Goal: Communication & Community: Ask a question

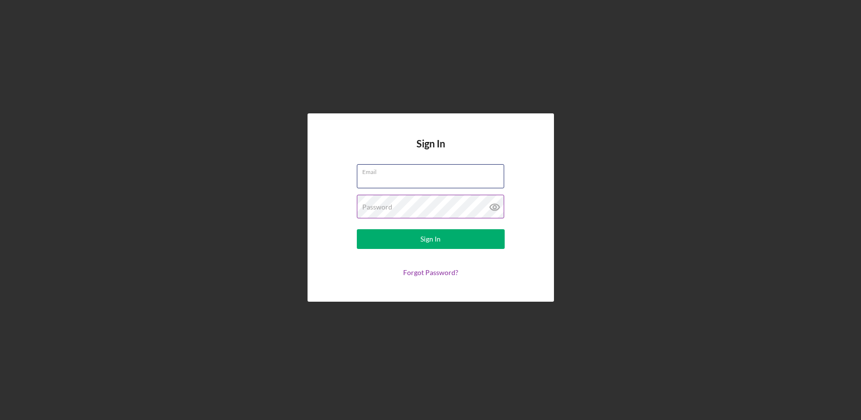
type input "[EMAIL_ADDRESS][DOMAIN_NAME]"
click at [430, 239] on button "Sign In" at bounding box center [431, 239] width 148 height 20
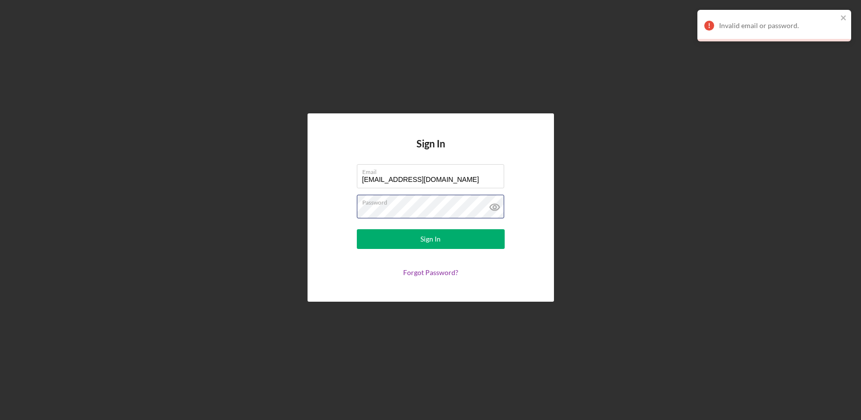
click at [430, 239] on button "Sign In" at bounding box center [431, 239] width 148 height 20
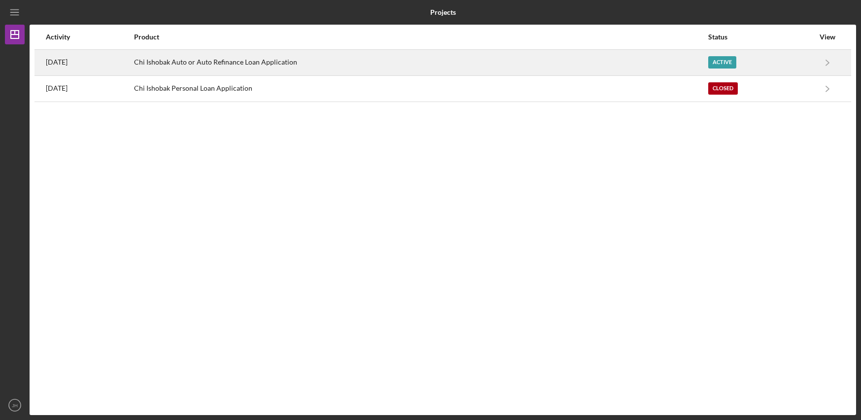
click at [668, 61] on div "Chi Ishobak Auto or Auto Refinance Loan Application" at bounding box center [421, 62] width 574 height 25
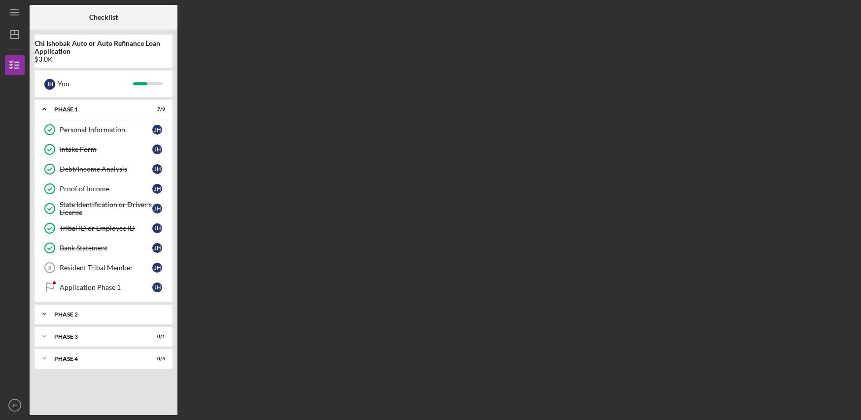
click at [72, 315] on div "Phase 2" at bounding box center [107, 315] width 106 height 6
click at [57, 355] on div "Icon/Expander Phase 3 0 / 1" at bounding box center [104, 361] width 138 height 20
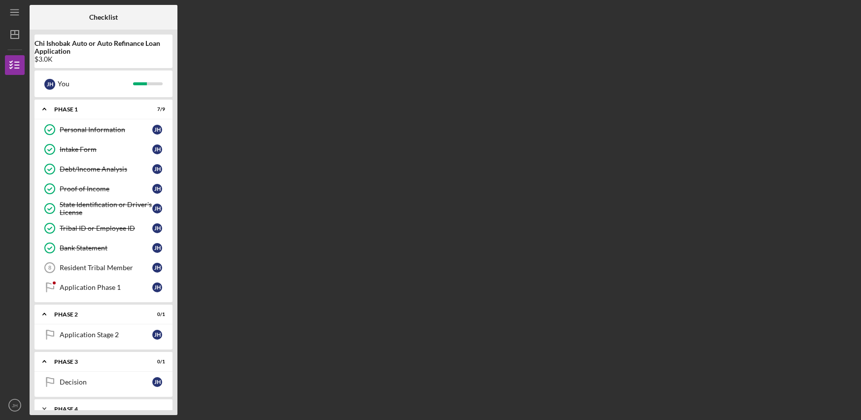
click at [67, 404] on div "Icon/Expander Phase 4 0 / 4" at bounding box center [104, 409] width 138 height 20
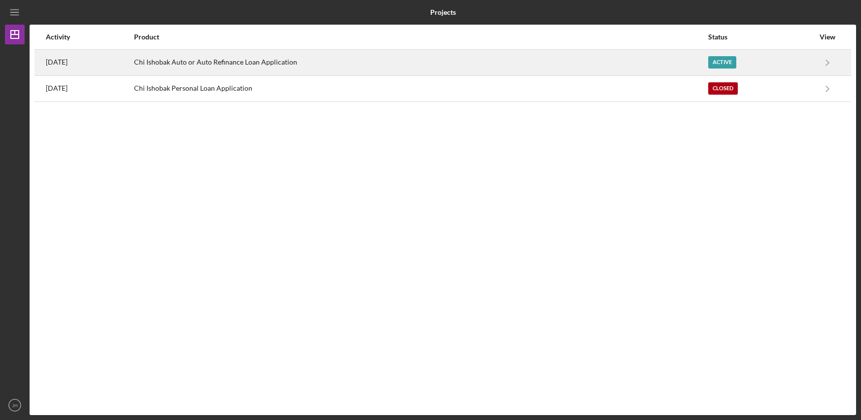
click at [363, 74] on div "Chi Ishobak Auto or Auto Refinance Loan Application" at bounding box center [421, 62] width 574 height 25
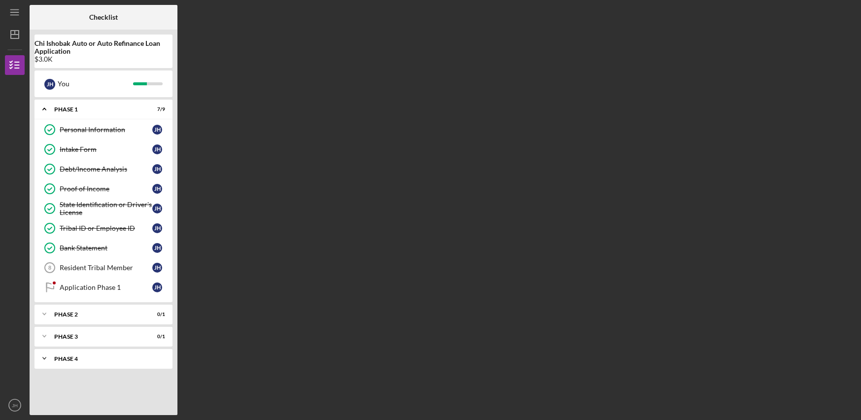
click at [139, 362] on div "Icon/Expander Phase 4 0 / 4" at bounding box center [104, 359] width 138 height 20
click at [136, 315] on div "Phase 2" at bounding box center [107, 315] width 106 height 6
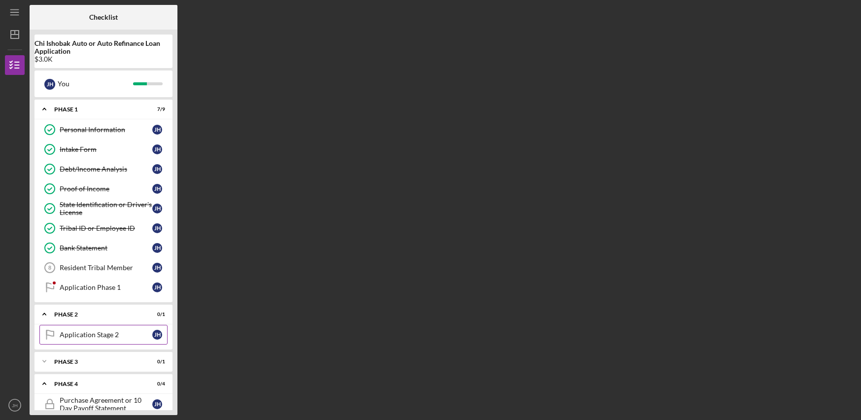
click at [102, 335] on div "Application Stage 2" at bounding box center [106, 335] width 93 height 8
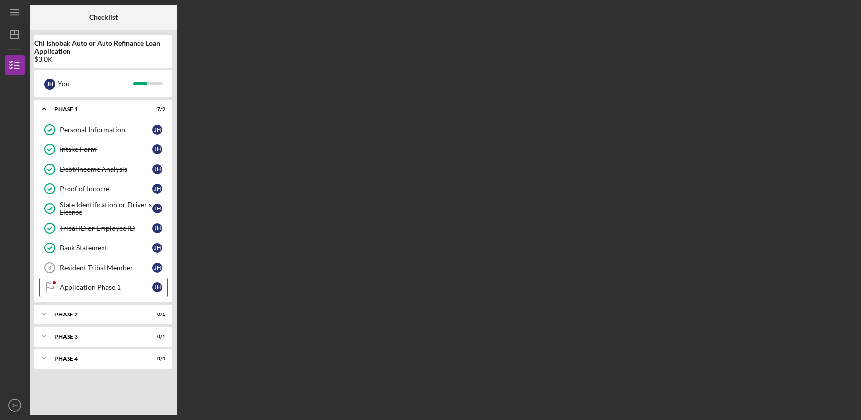
click at [93, 288] on div "Application Phase 1" at bounding box center [106, 287] width 93 height 8
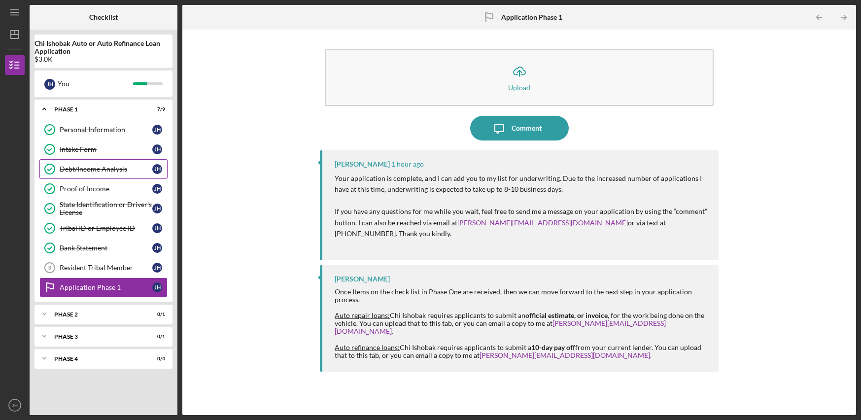
click at [97, 171] on div "Debt/Income Analysis" at bounding box center [106, 169] width 93 height 8
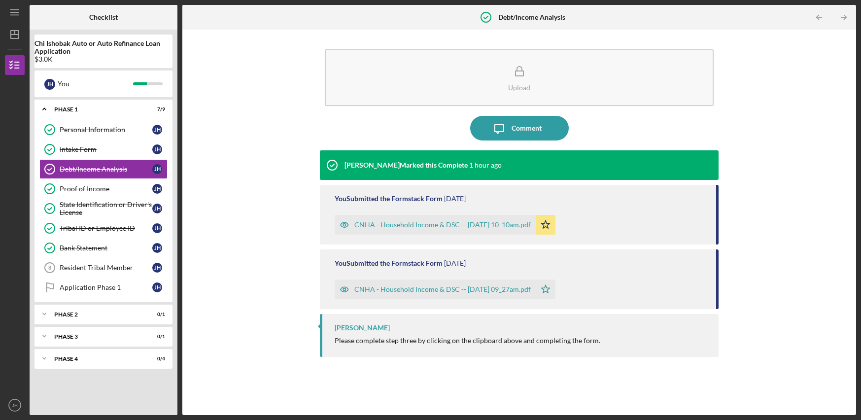
click at [374, 229] on div "CNHA - Household Income & DSC -- [DATE] 10_10am.pdf" at bounding box center [435, 225] width 201 height 20
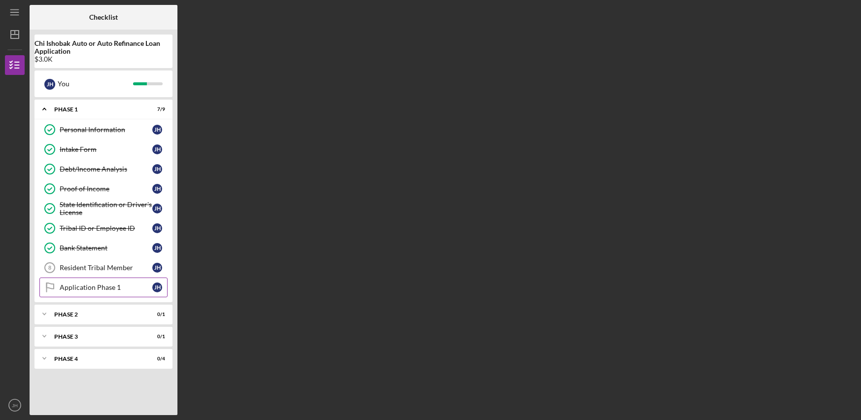
click at [118, 285] on div "Application Phase 1" at bounding box center [106, 287] width 93 height 8
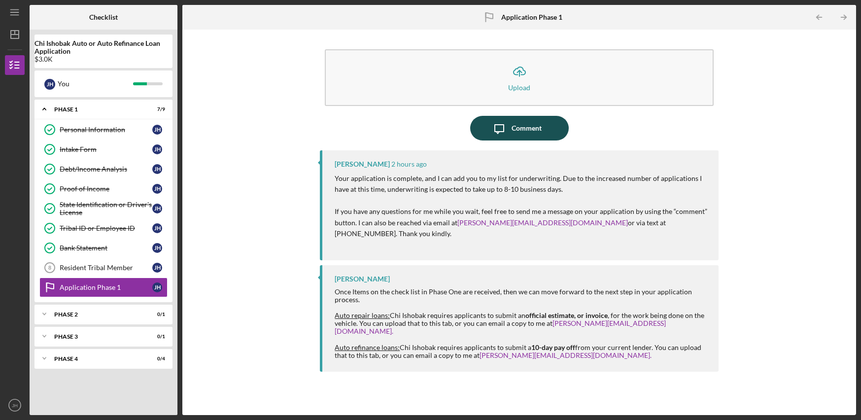
click at [525, 133] on div "Comment" at bounding box center [527, 128] width 30 height 25
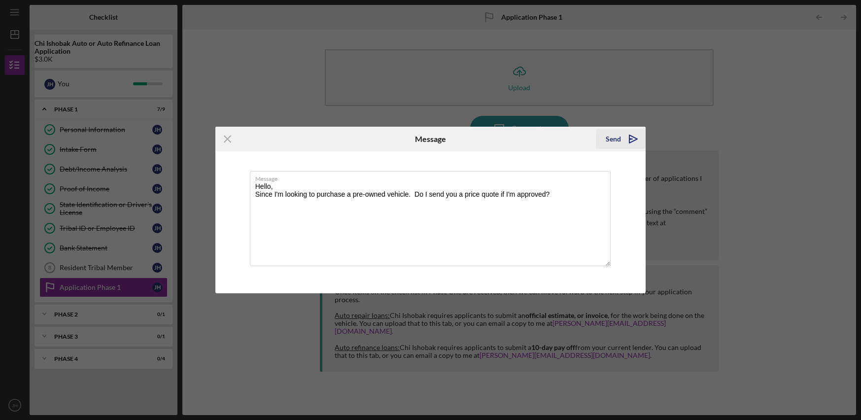
type textarea "Hello, Since I'm looking to purchase a pre-owned vehicle. Do I send you a price…"
click at [615, 136] on div "Send" at bounding box center [613, 139] width 15 height 20
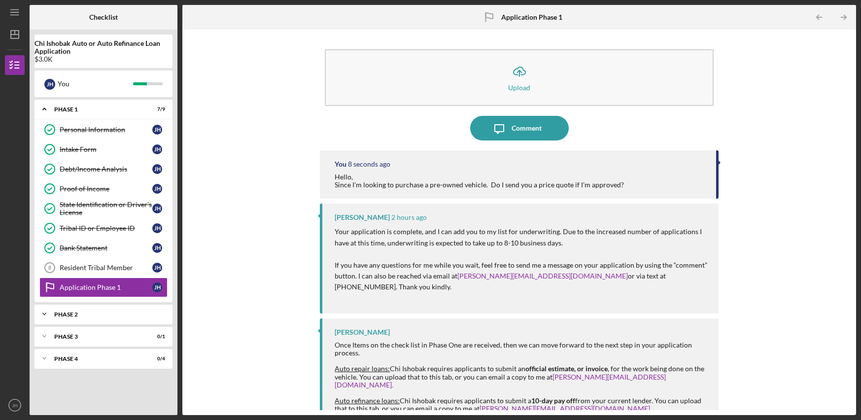
click at [118, 312] on div "Phase 2" at bounding box center [107, 315] width 106 height 6
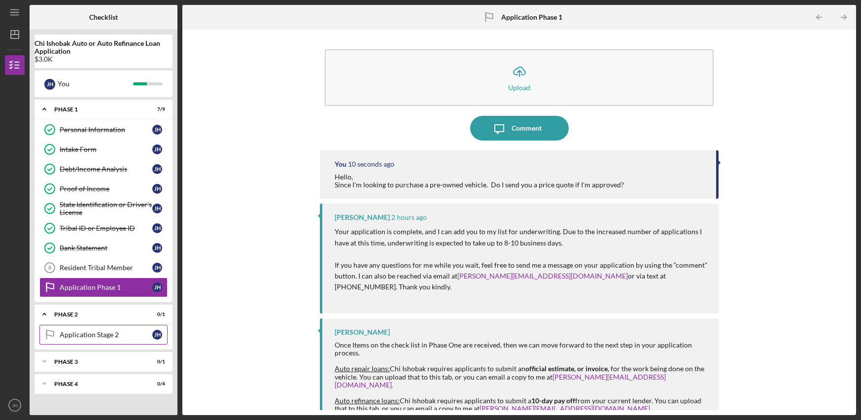
click at [108, 337] on div "Application Stage 2" at bounding box center [106, 335] width 93 height 8
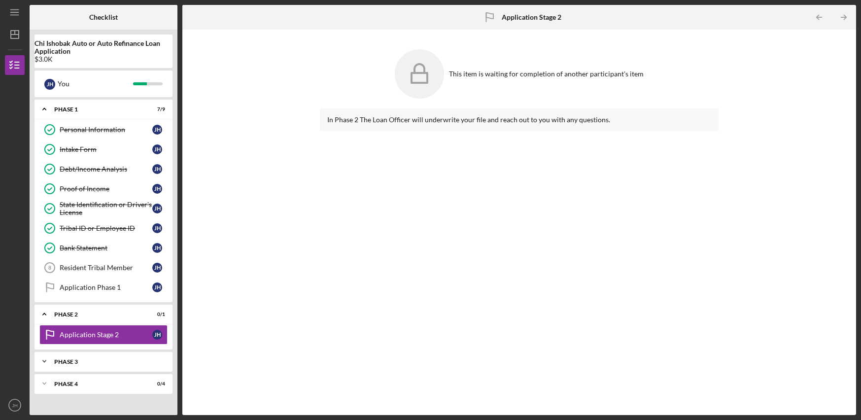
click at [94, 364] on div "Icon/Expander Phase 3 0 / 1" at bounding box center [104, 361] width 138 height 20
click at [88, 383] on div "Decision" at bounding box center [106, 382] width 93 height 8
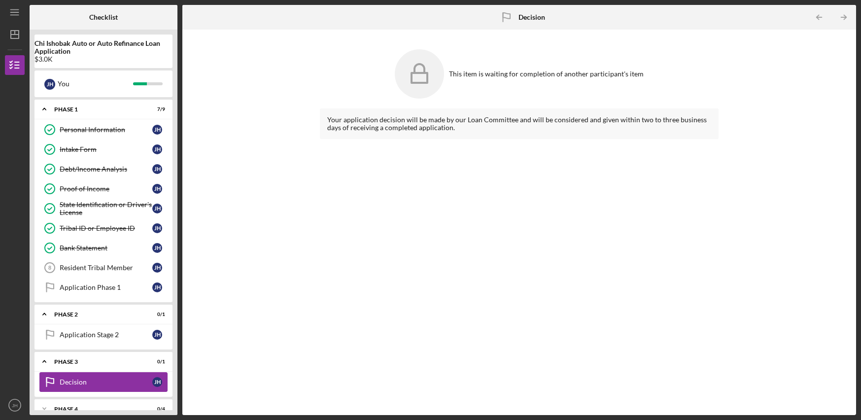
scroll to position [14, 0]
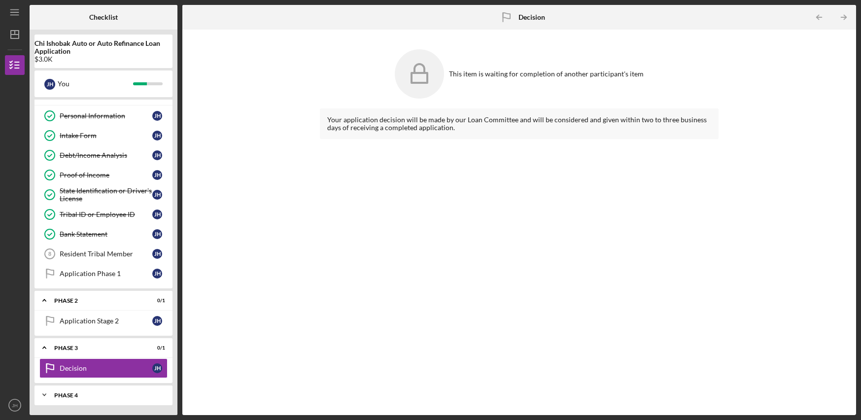
click at [85, 394] on div "Phase 4" at bounding box center [107, 395] width 106 height 6
click at [77, 408] on div "Purchase Agreement or 10 Day Payoff Statement" at bounding box center [106, 416] width 93 height 16
